Goal: Information Seeking & Learning: Obtain resource

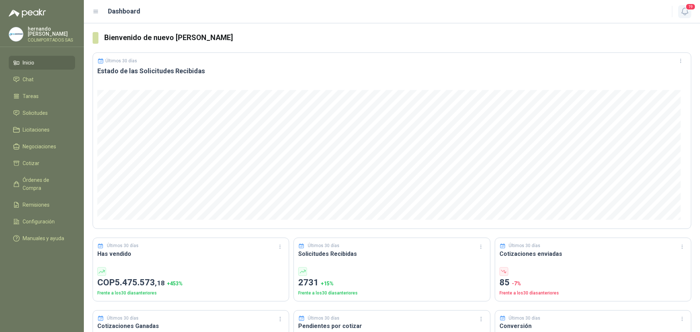
click at [686, 12] on icon "button" at bounding box center [685, 11] width 9 height 9
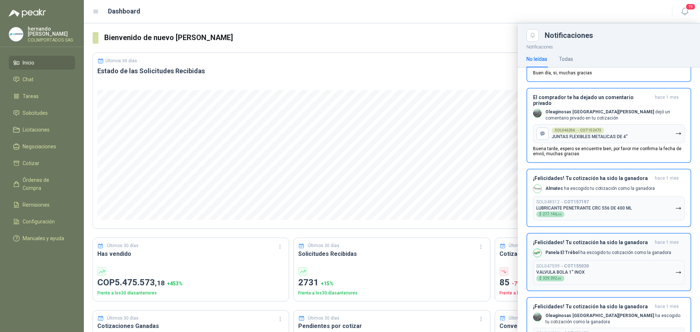
scroll to position [1024, 0]
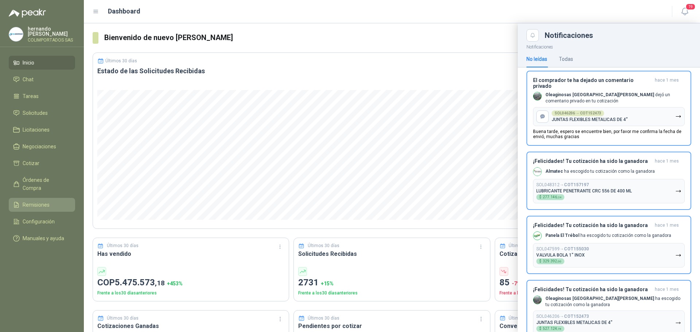
click at [35, 201] on span "Remisiones" at bounding box center [36, 205] width 27 height 8
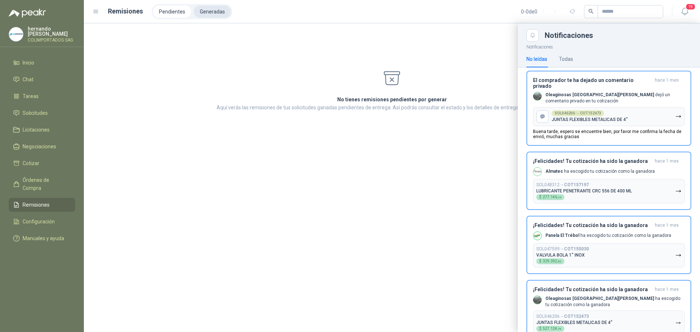
click at [216, 10] on li "Generadas" at bounding box center [212, 11] width 37 height 12
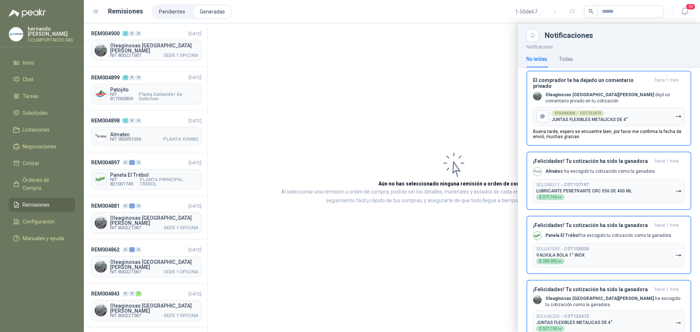
click at [148, 93] on div at bounding box center [392, 177] width 616 height 309
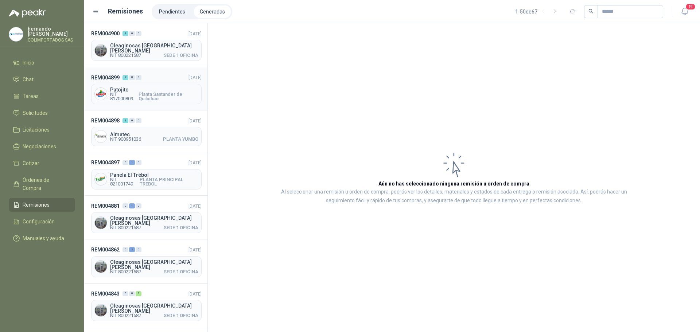
click at [139, 92] on span "Planta Santander de Quilichao" at bounding box center [169, 96] width 60 height 9
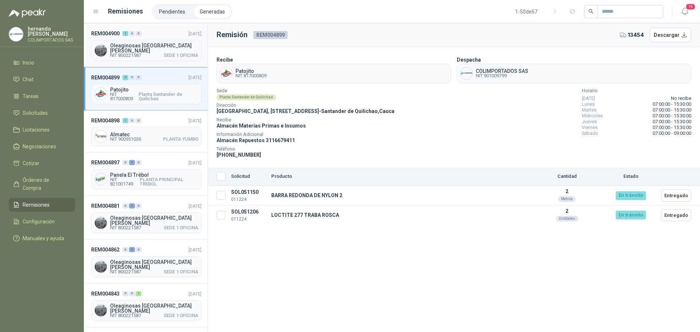
click at [137, 53] on span "NIT 800221587" at bounding box center [125, 55] width 31 height 4
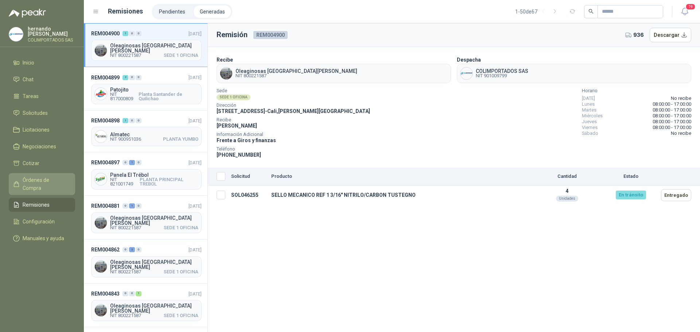
click at [40, 178] on span "Órdenes de Compra" at bounding box center [46, 184] width 46 height 16
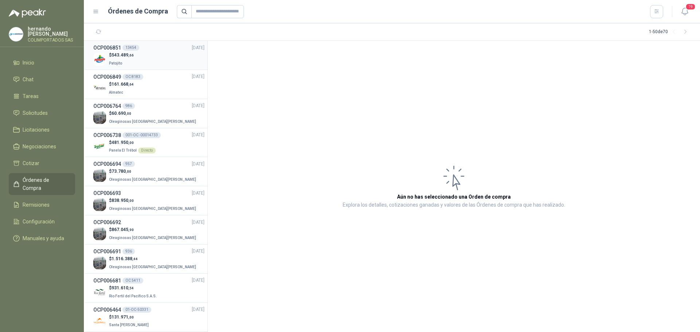
click at [156, 61] on div "$ 543.489 ,66 Patojito" at bounding box center [148, 59] width 111 height 15
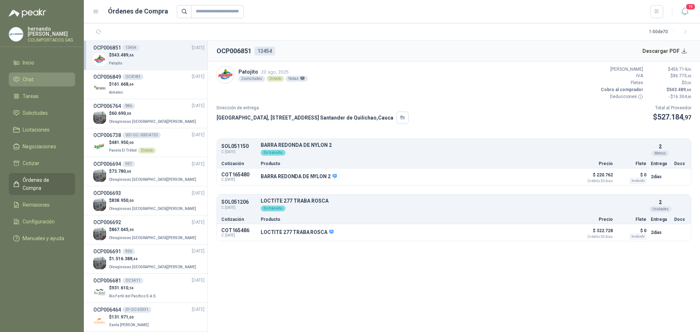
click at [43, 79] on li "Chat" at bounding box center [42, 79] width 58 height 8
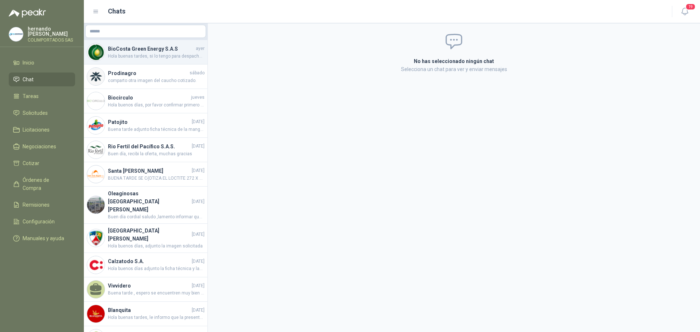
click at [163, 47] on h4 "BioCosta Green Energy S.A.S" at bounding box center [151, 49] width 86 height 8
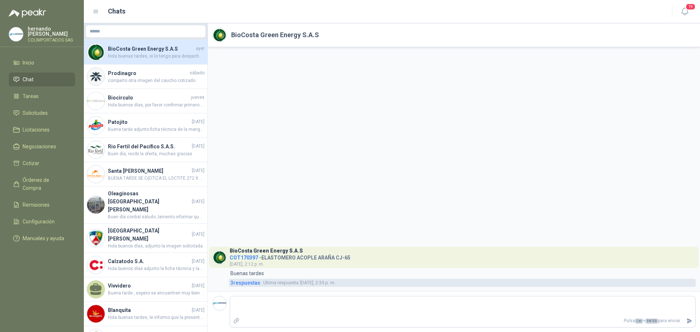
click at [250, 283] on span "3 respuesta s" at bounding box center [245, 283] width 30 height 8
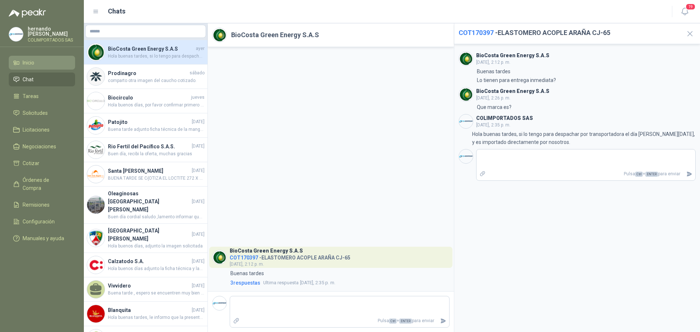
click at [28, 65] on span "Inicio" at bounding box center [29, 63] width 12 height 8
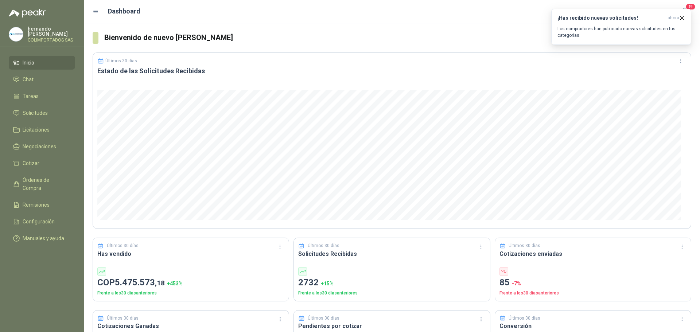
scroll to position [36, 0]
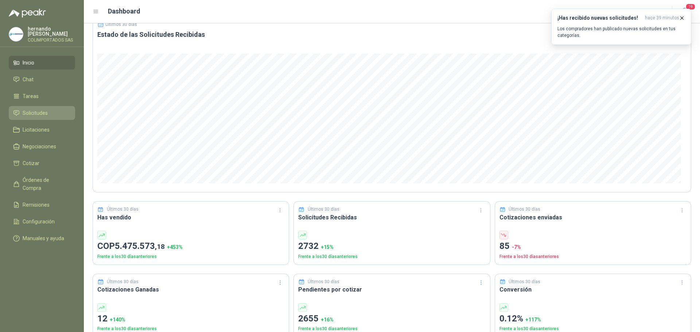
drag, startPoint x: 39, startPoint y: 111, endPoint x: 50, endPoint y: 112, distance: 11.0
click at [39, 111] on span "Solicitudes" at bounding box center [35, 113] width 25 height 8
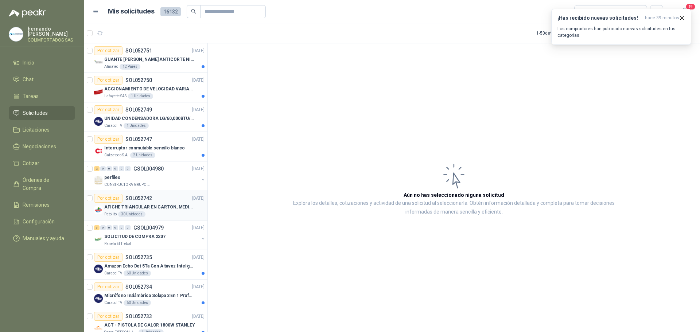
click at [160, 207] on p "AFICHE TRIANGULAR EN CARTON, MEDIDAS 30 CM X 45 CM" at bounding box center [149, 207] width 91 height 7
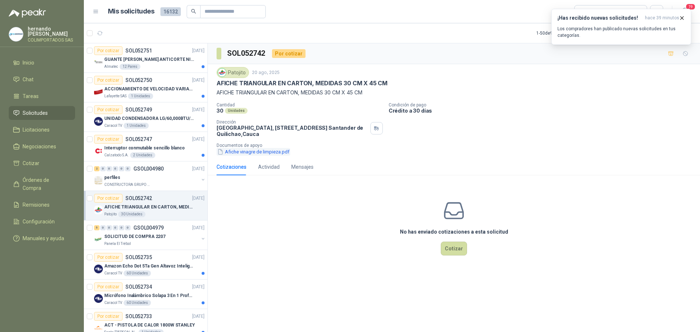
click at [241, 152] on button "Afiche vinagre de limpieza.pdf" at bounding box center [254, 152] width 74 height 8
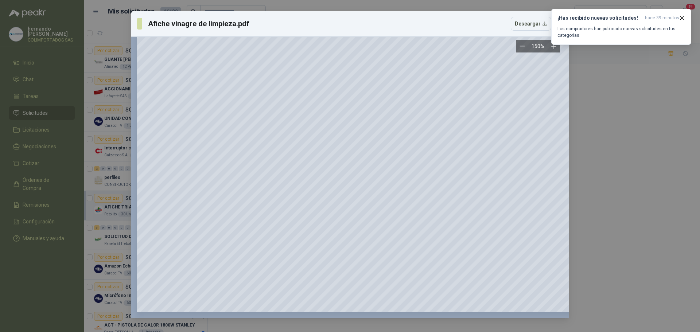
scroll to position [732, 0]
click at [534, 26] on button "Descargar" at bounding box center [531, 24] width 40 height 14
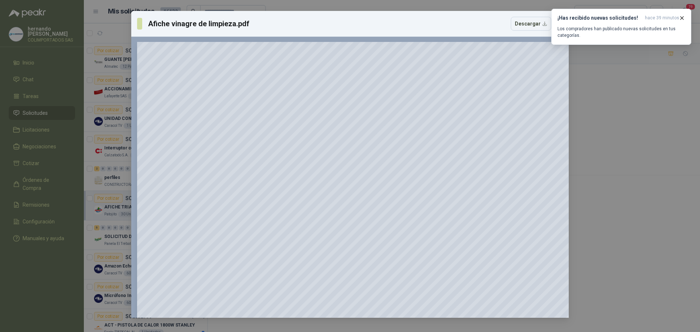
scroll to position [0, 0]
click at [681, 17] on icon "button" at bounding box center [682, 17] width 3 height 3
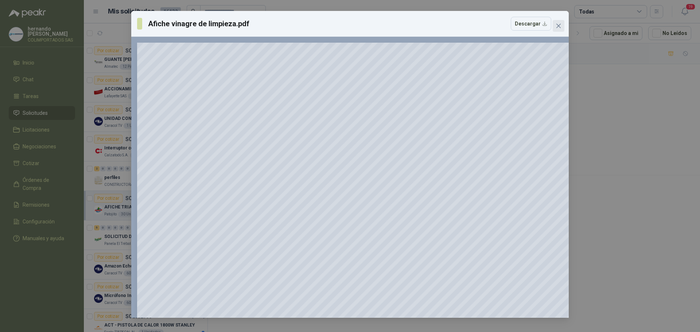
click at [559, 25] on icon "close" at bounding box center [559, 26] width 6 height 6
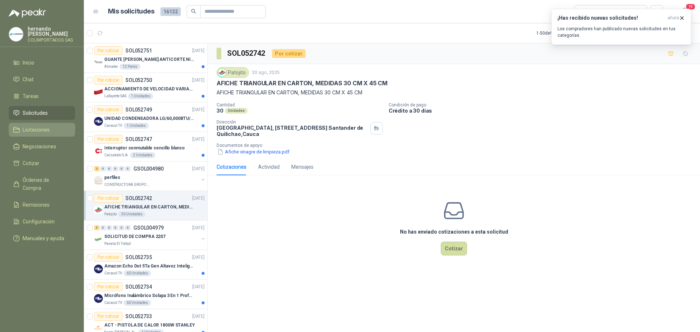
click at [40, 133] on span "Licitaciones" at bounding box center [36, 130] width 27 height 8
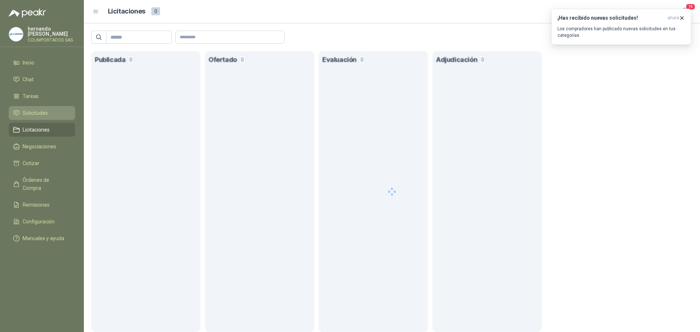
click at [48, 116] on li "Solicitudes" at bounding box center [42, 113] width 58 height 8
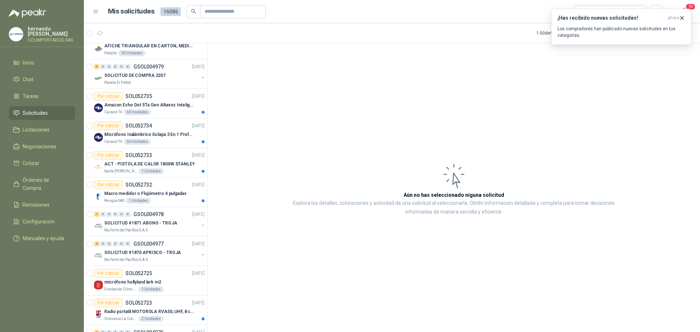
scroll to position [219, 0]
click at [43, 112] on span "Solicitudes" at bounding box center [35, 113] width 25 height 8
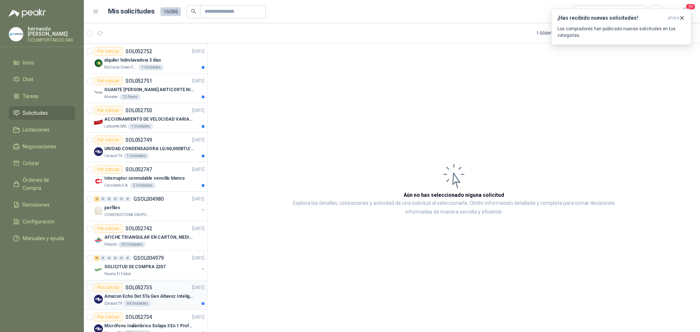
scroll to position [36, 0]
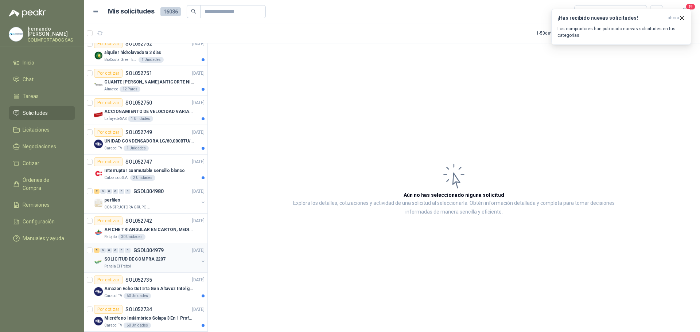
click at [152, 261] on p "SOLICITUD DE COMPRA 2207" at bounding box center [134, 259] width 61 height 7
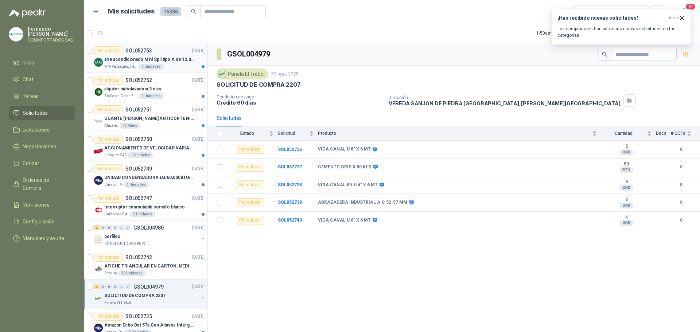
click at [168, 59] on p "aire acondicionado Mini Spli tipo A de 12.000 BTU." at bounding box center [149, 59] width 91 height 7
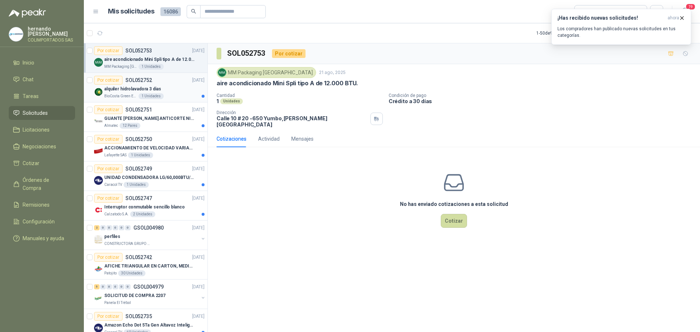
click at [172, 81] on div "Por cotizar SOL052752 [DATE]" at bounding box center [149, 80] width 110 height 9
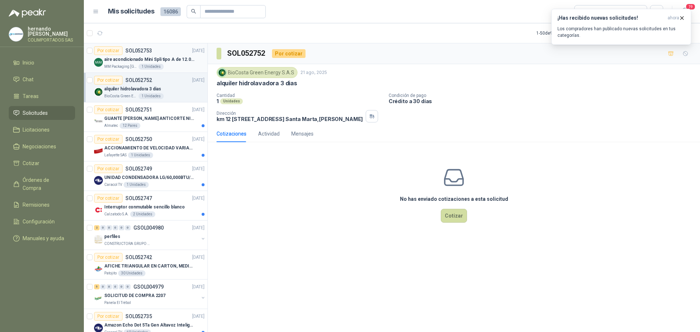
click at [173, 57] on p "aire acondicionado Mini Spli tipo A de 12.000 BTU." at bounding box center [149, 59] width 91 height 7
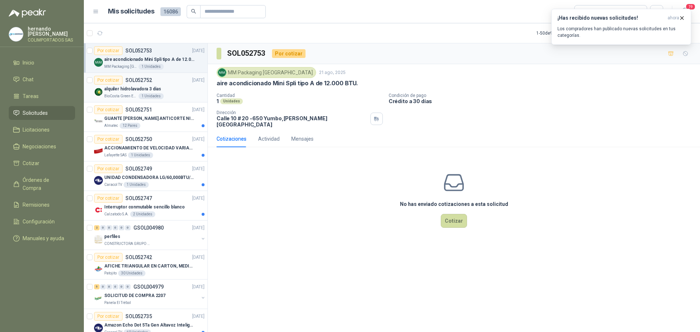
click at [170, 90] on div "alquiler hidrolavadora 3 dias" at bounding box center [154, 89] width 100 height 9
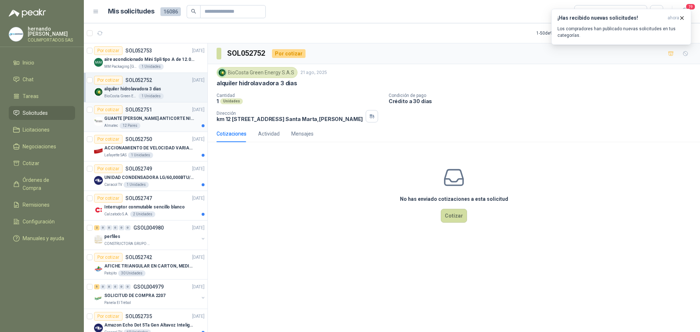
click at [159, 119] on p "GUANTE [PERSON_NAME] ANTICORTE NIV 5 TALLA L" at bounding box center [149, 118] width 91 height 7
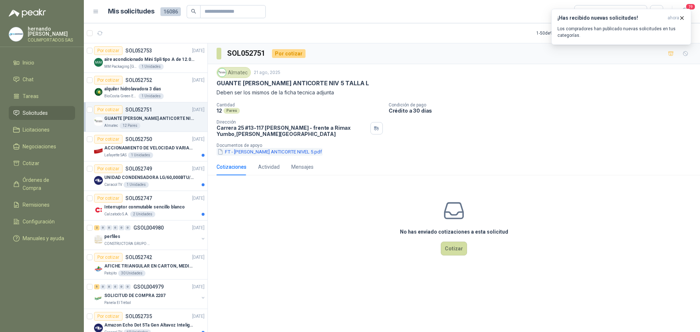
click at [273, 153] on button "FT - [PERSON_NAME] ANTICORTE NIVEL 5.pdf" at bounding box center [270, 152] width 106 height 8
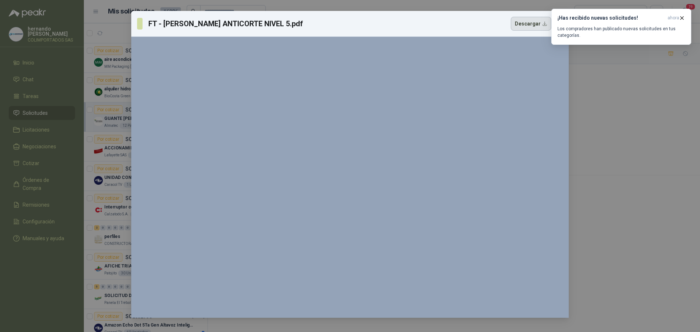
click at [534, 27] on button "Descargar" at bounding box center [531, 24] width 40 height 14
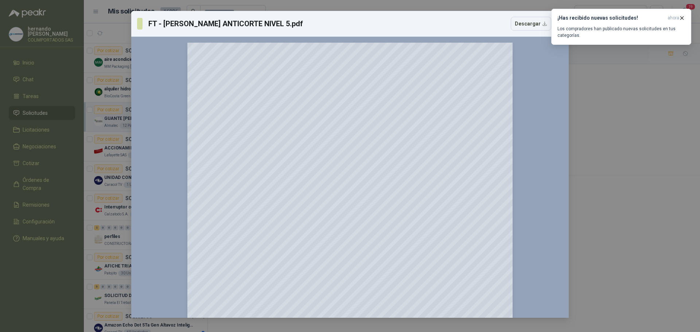
click at [621, 107] on div "FT - [PERSON_NAME] ANTICORTE NIVEL 5.pdf Descargar 150 %" at bounding box center [350, 166] width 700 height 332
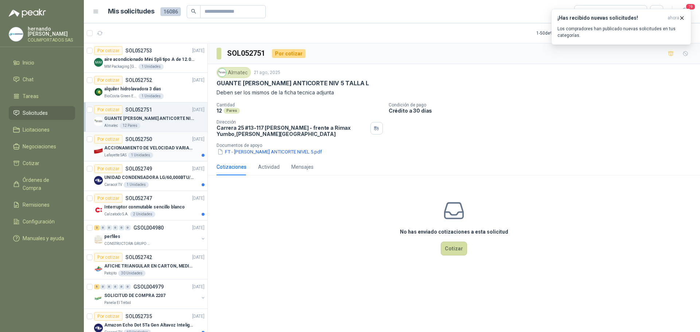
click at [113, 151] on p "ACCIONAMIENTO DE VELOCIDAD VARIABLE" at bounding box center [149, 148] width 91 height 7
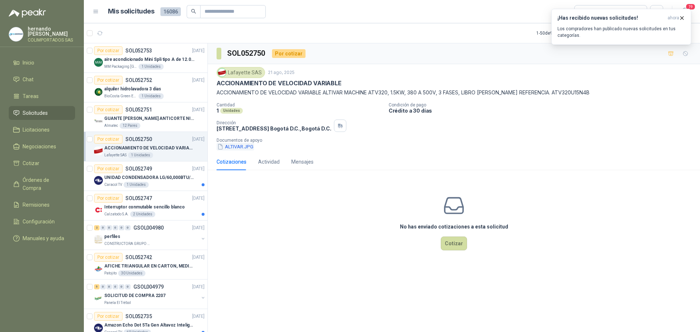
click at [237, 149] on button "ALTIVAR.JPG" at bounding box center [236, 147] width 38 height 8
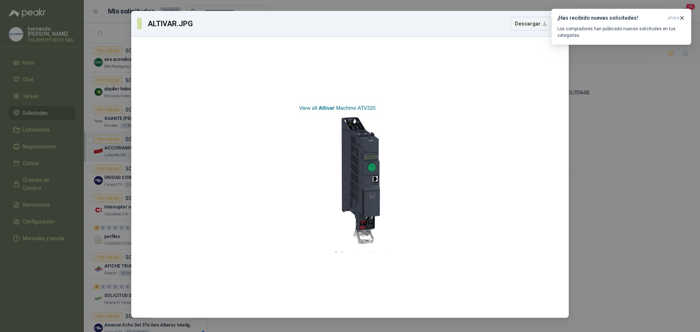
click at [622, 174] on div "ALTIVAR.JPG Descargar" at bounding box center [350, 166] width 700 height 332
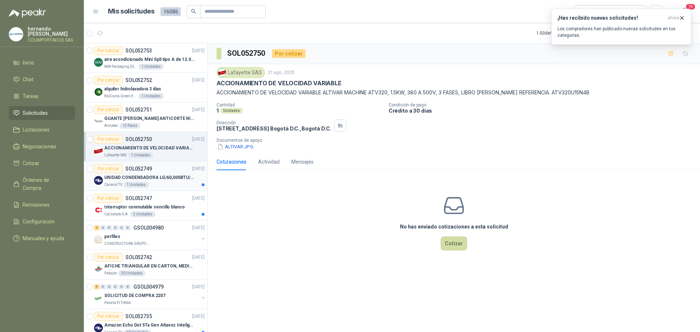
click at [149, 173] on div "UNIDAD CONDENSADORA LG/60,000BTU/220V/R410A: I" at bounding box center [154, 177] width 100 height 9
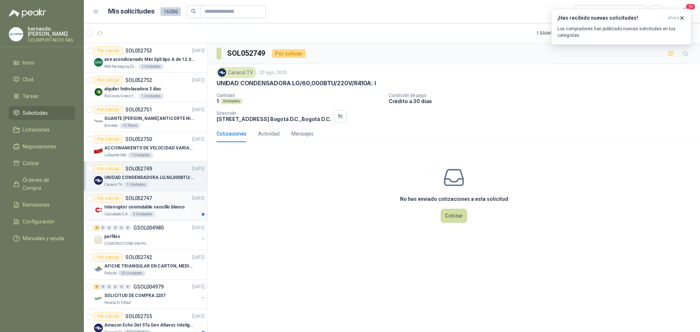
click at [160, 201] on div "Por cotizar SOL052747 [DATE]" at bounding box center [149, 198] width 110 height 9
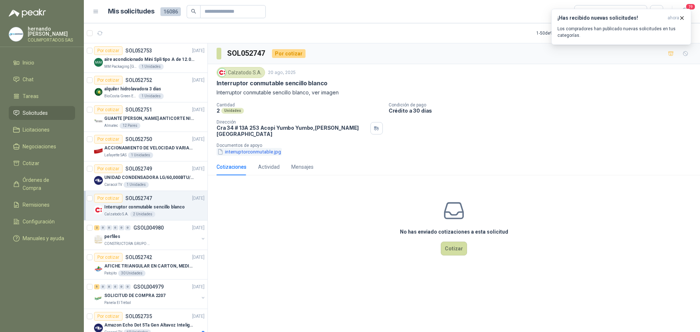
click at [261, 148] on button "interruptorconmutable.jpg" at bounding box center [249, 152] width 65 height 8
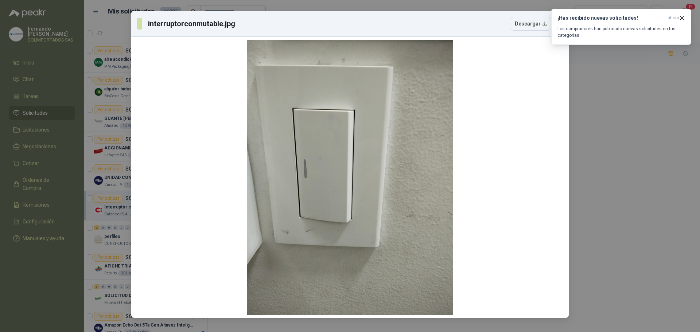
click at [620, 188] on div "interruptorconmutable.jpg Descargar" at bounding box center [350, 166] width 700 height 332
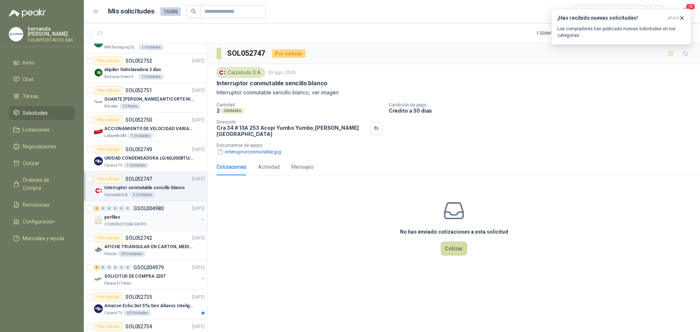
scroll to position [36, 0]
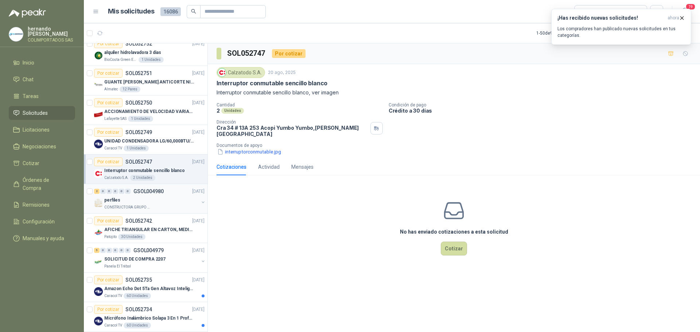
click at [144, 204] on div "perfiles" at bounding box center [151, 200] width 94 height 9
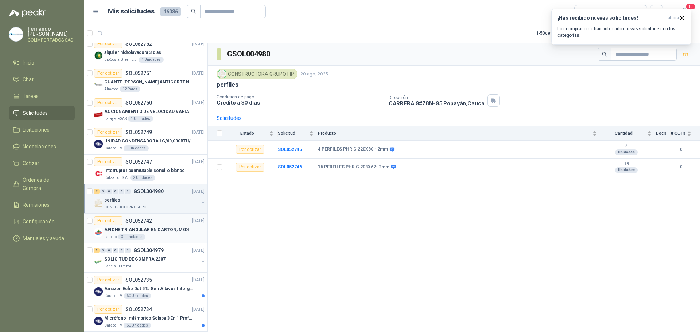
click at [159, 224] on div "Por cotizar SOL052742 [DATE]" at bounding box center [149, 221] width 110 height 9
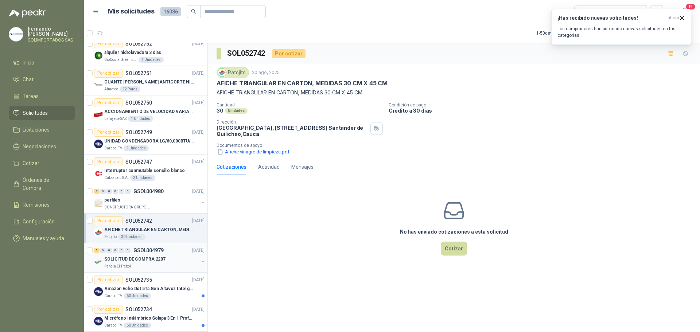
click at [145, 255] on div "SOLICITUD DE COMPRA 2207" at bounding box center [151, 259] width 94 height 9
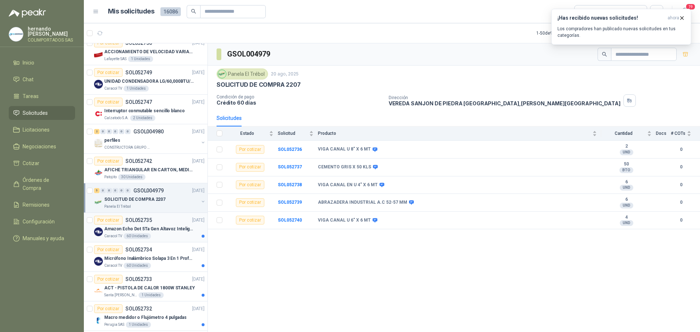
scroll to position [109, 0]
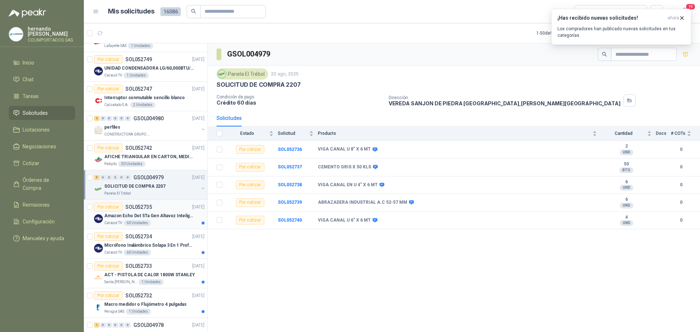
click at [168, 218] on p "Amazon Echo Dot 5Ta Gen Altavoz Inteligente Alexa Azul" at bounding box center [149, 216] width 91 height 7
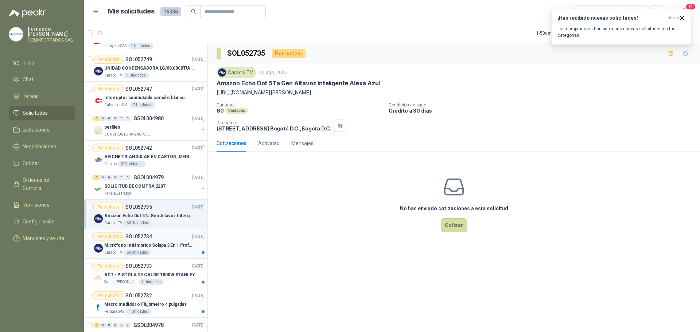
click at [192, 239] on p "[DATE]" at bounding box center [198, 236] width 12 height 7
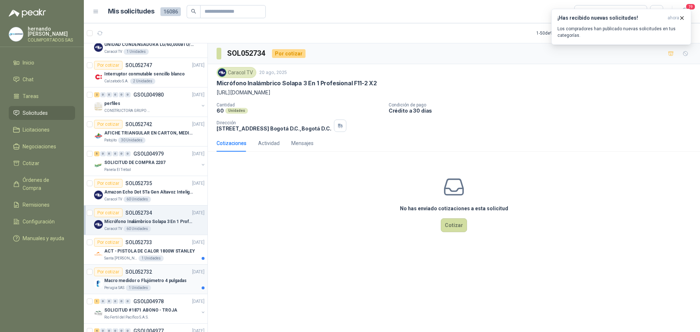
scroll to position [146, 0]
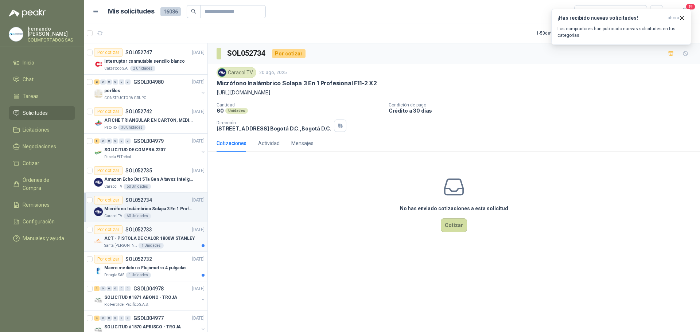
click at [166, 237] on p "ACT - PISTOLA DE CALOR 1800W STANLEY" at bounding box center [149, 238] width 91 height 7
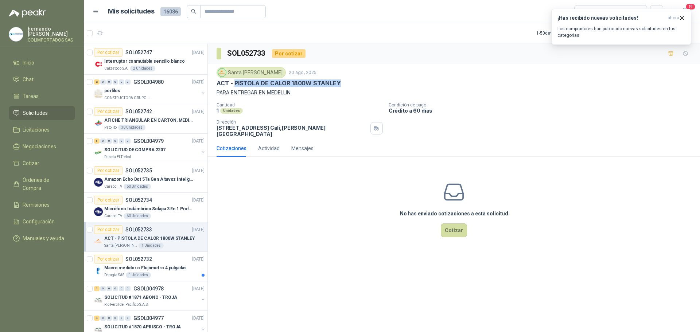
drag, startPoint x: 339, startPoint y: 82, endPoint x: 235, endPoint y: 82, distance: 103.6
click at [235, 82] on div "ACT - PISTOLA DE CALOR 1800W STANLEY" at bounding box center [454, 84] width 475 height 8
